Goal: Navigation & Orientation: Go to known website

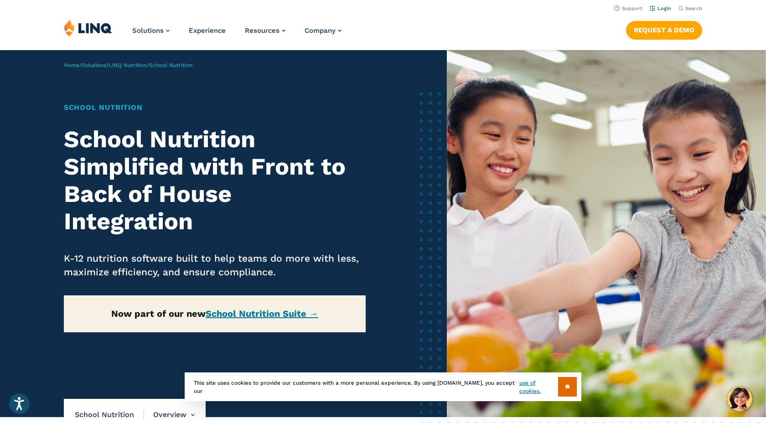
click at [661, 10] on link "Login" at bounding box center [660, 8] width 21 height 6
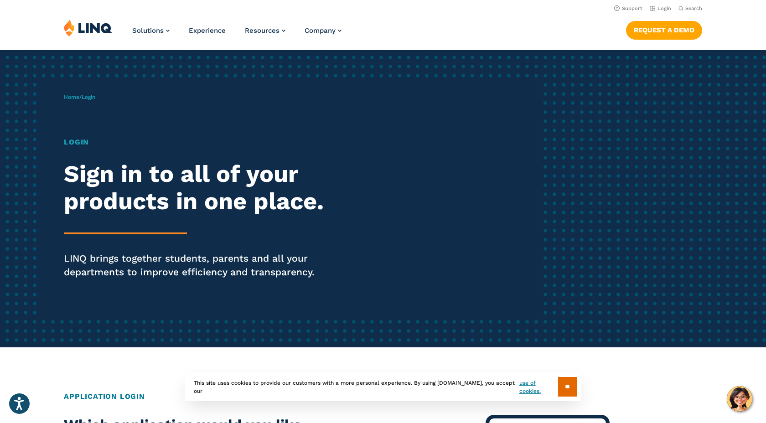
click at [72, 144] on h1 "Login" at bounding box center [211, 142] width 295 height 11
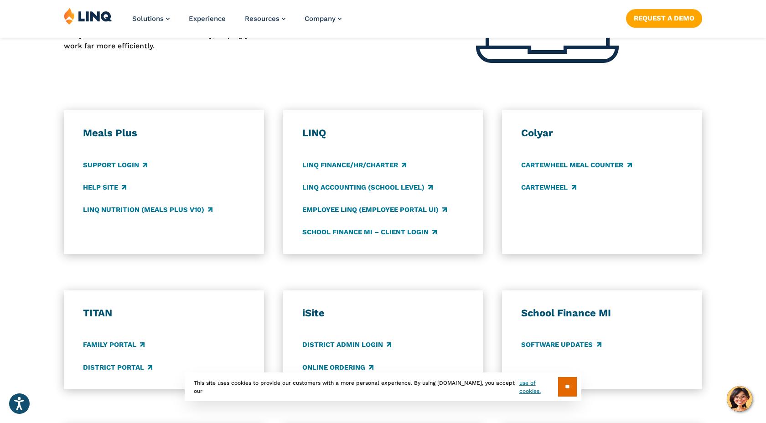
scroll to position [448, 0]
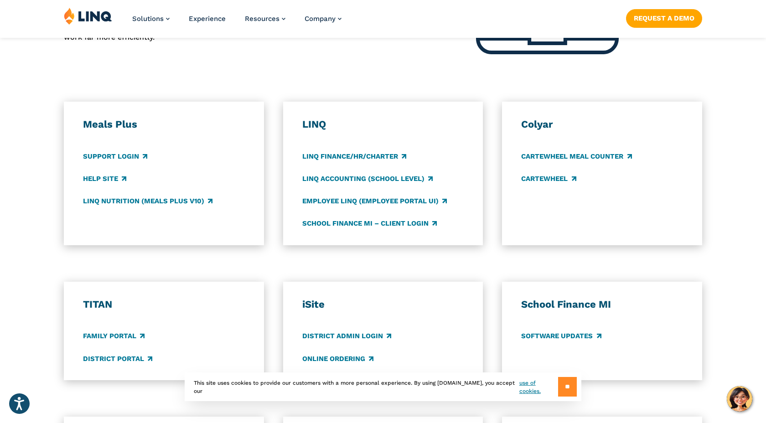
click at [569, 386] on input "**" at bounding box center [567, 387] width 19 height 20
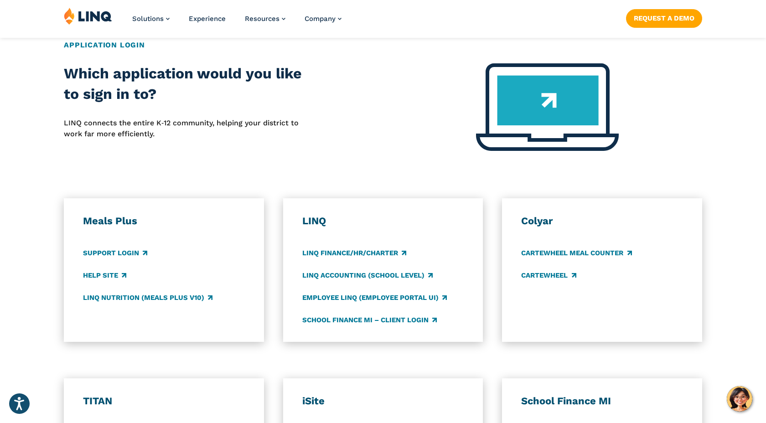
scroll to position [355, 0]
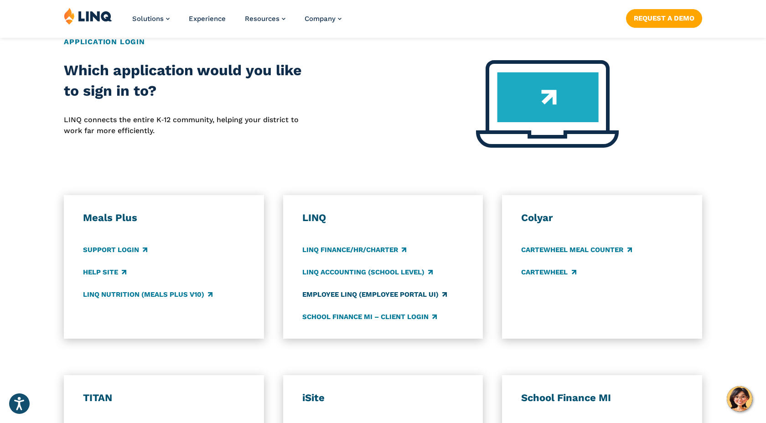
click at [394, 298] on link "Employee LINQ (Employee Portal UI)" at bounding box center [374, 294] width 144 height 10
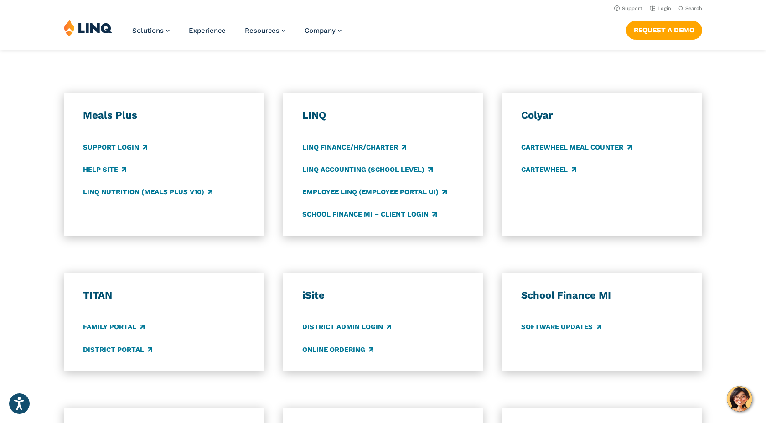
scroll to position [452, 0]
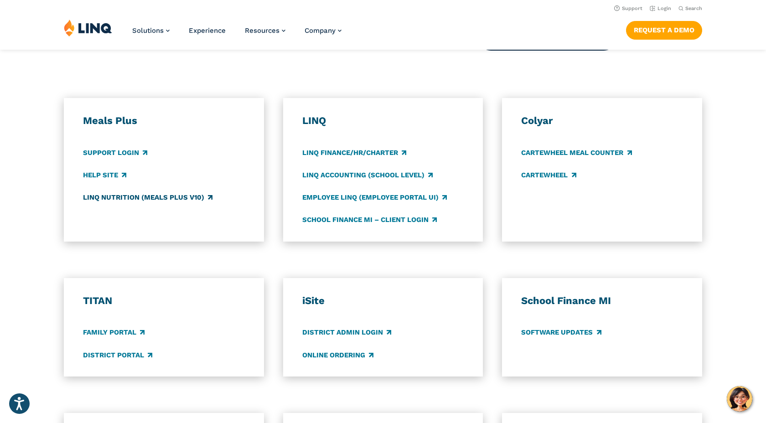
click at [142, 196] on link "LINQ Nutrition (Meals Plus v10)" at bounding box center [147, 197] width 129 height 10
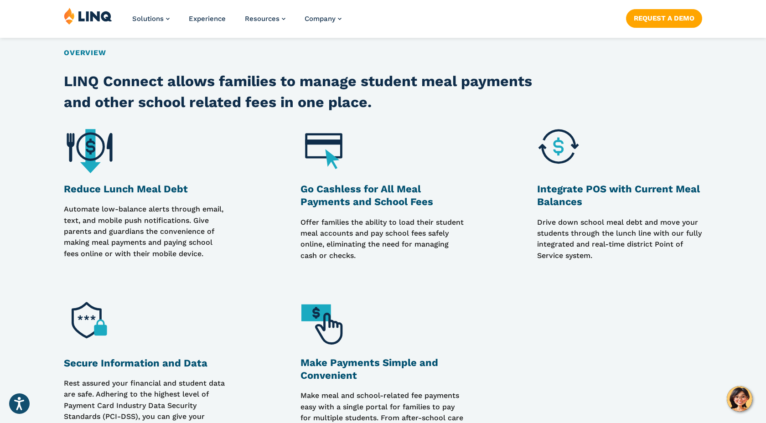
scroll to position [710, 0]
